Goal: Navigation & Orientation: Find specific page/section

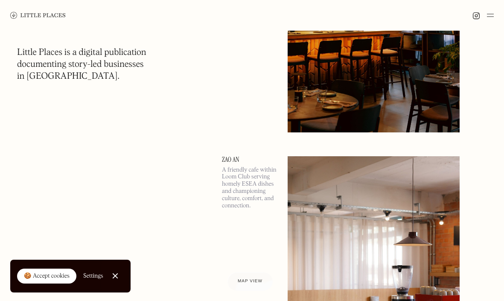
scroll to position [256, 0]
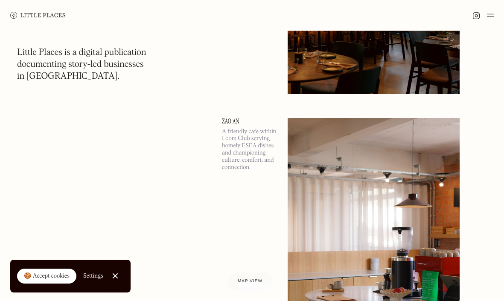
click at [49, 279] on div "🍪 Accept cookies" at bounding box center [47, 276] width 46 height 9
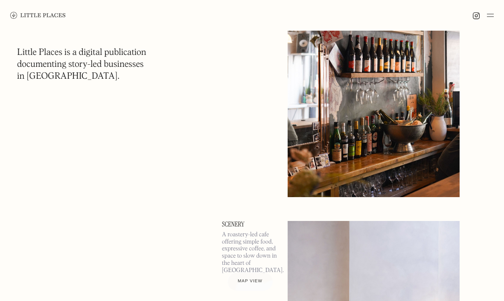
scroll to position [739, 0]
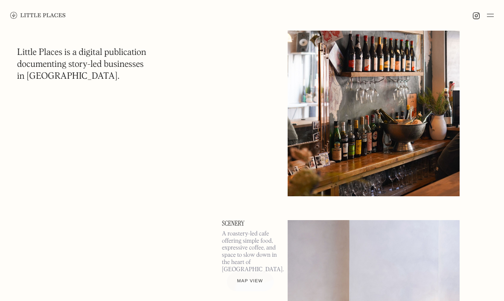
click at [254, 281] on span "Map view" at bounding box center [250, 281] width 26 height 5
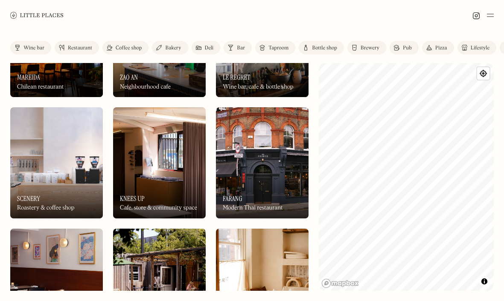
scroll to position [78, 0]
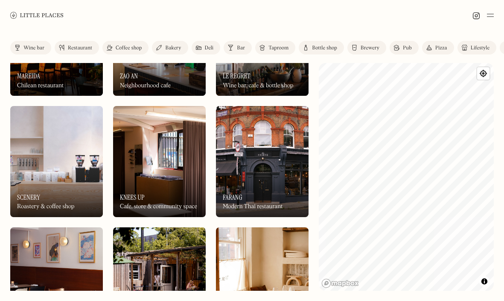
click at [490, 14] on img at bounding box center [490, 15] width 7 height 10
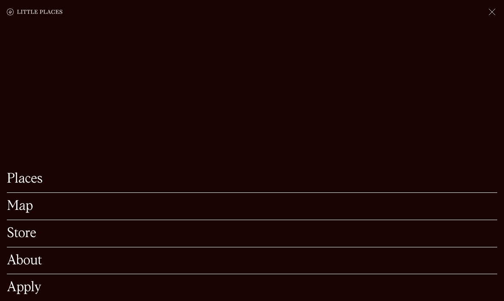
click at [29, 180] on link "Places" at bounding box center [252, 179] width 490 height 13
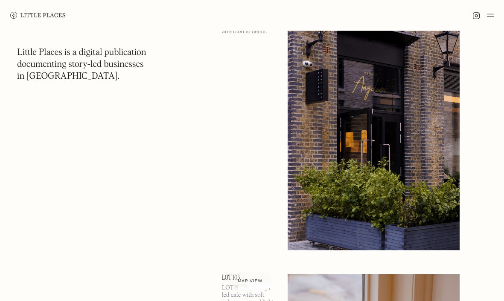
scroll to position [2762, 0]
